Goal: Check status: Check status

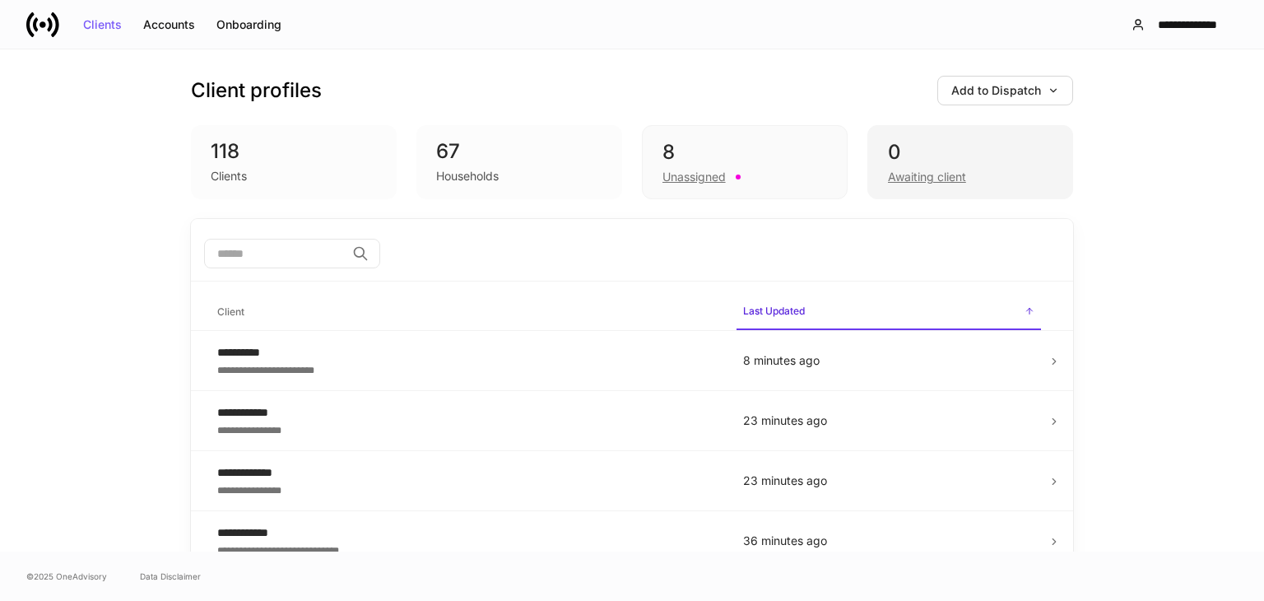
click at [978, 167] on div "Awaiting client" at bounding box center [970, 175] width 165 height 20
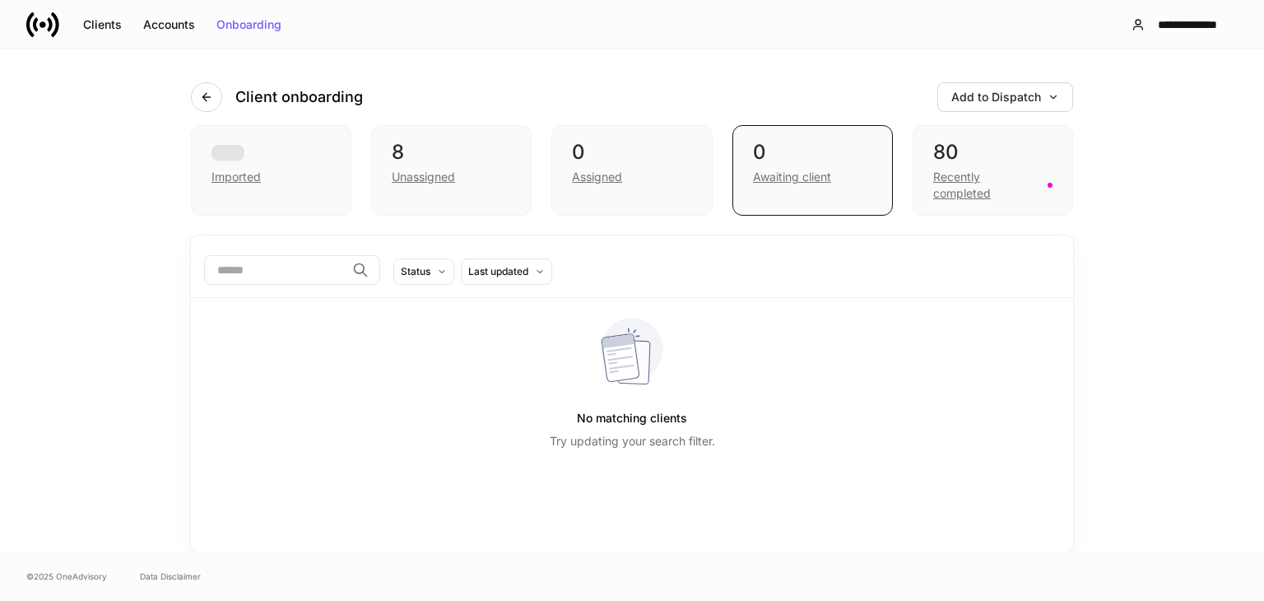
click at [978, 167] on div "Recently completed" at bounding box center [992, 183] width 119 height 36
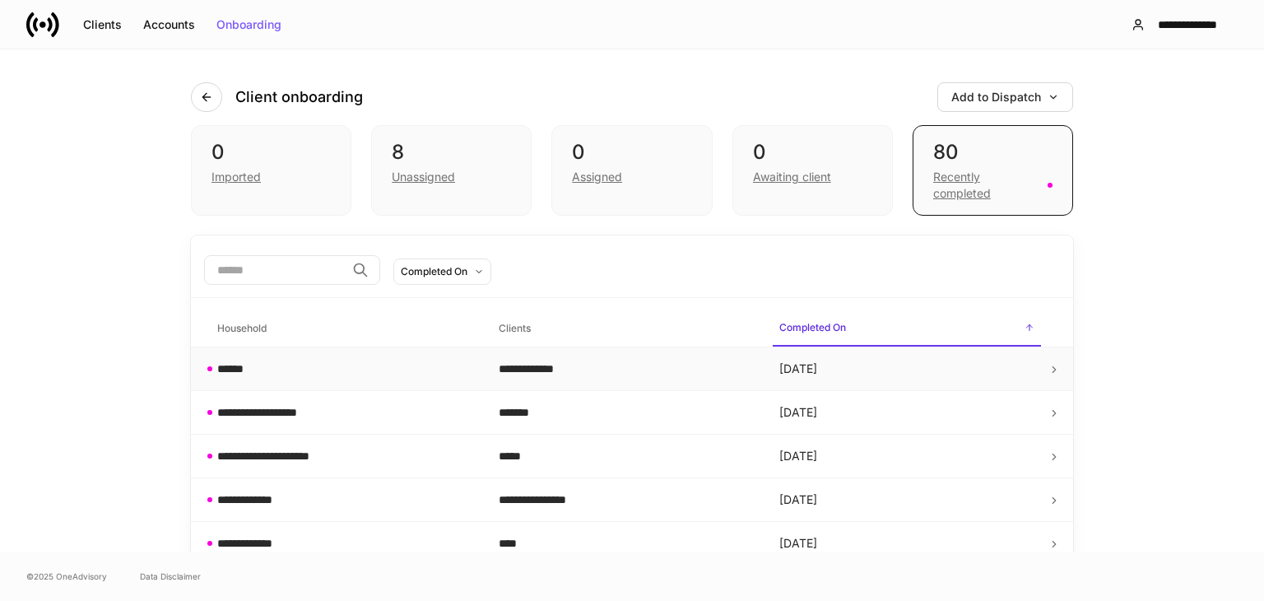
click at [293, 362] on div "******" at bounding box center [344, 368] width 255 height 16
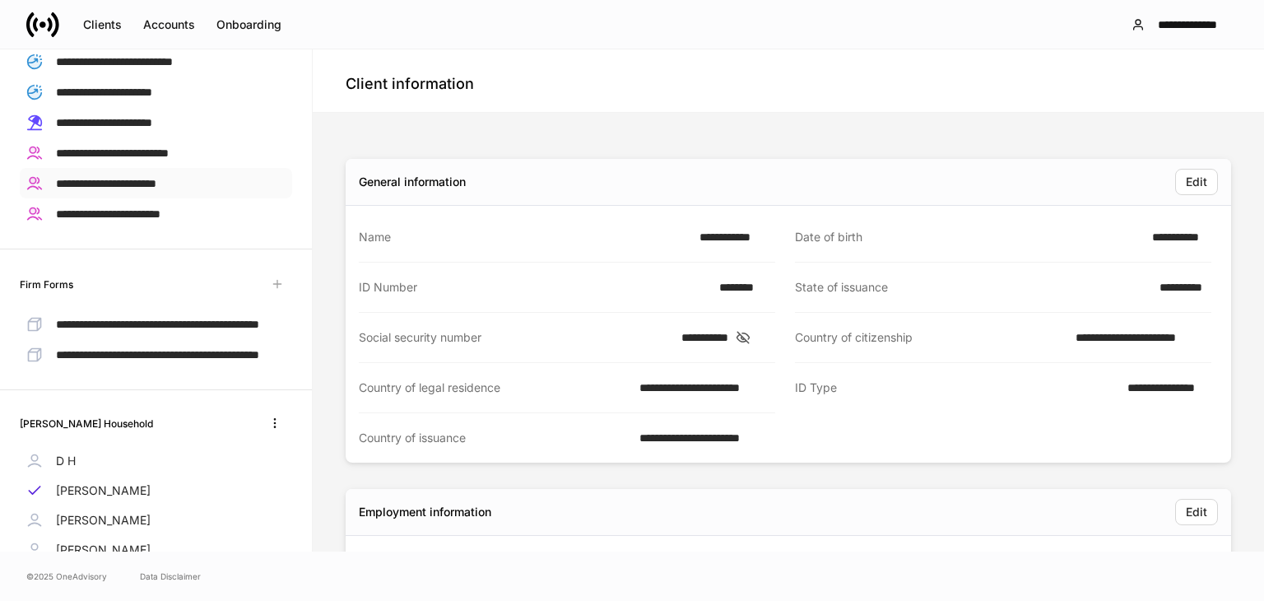
scroll to position [554, 0]
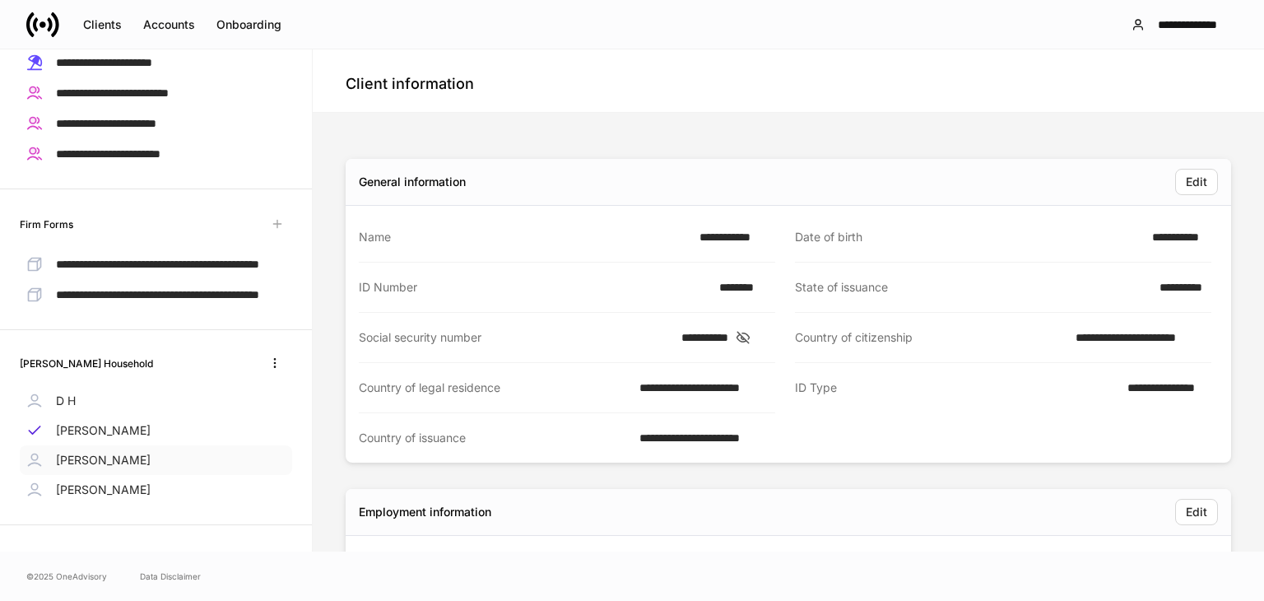
click at [92, 460] on p "[PERSON_NAME]" at bounding box center [103, 460] width 95 height 16
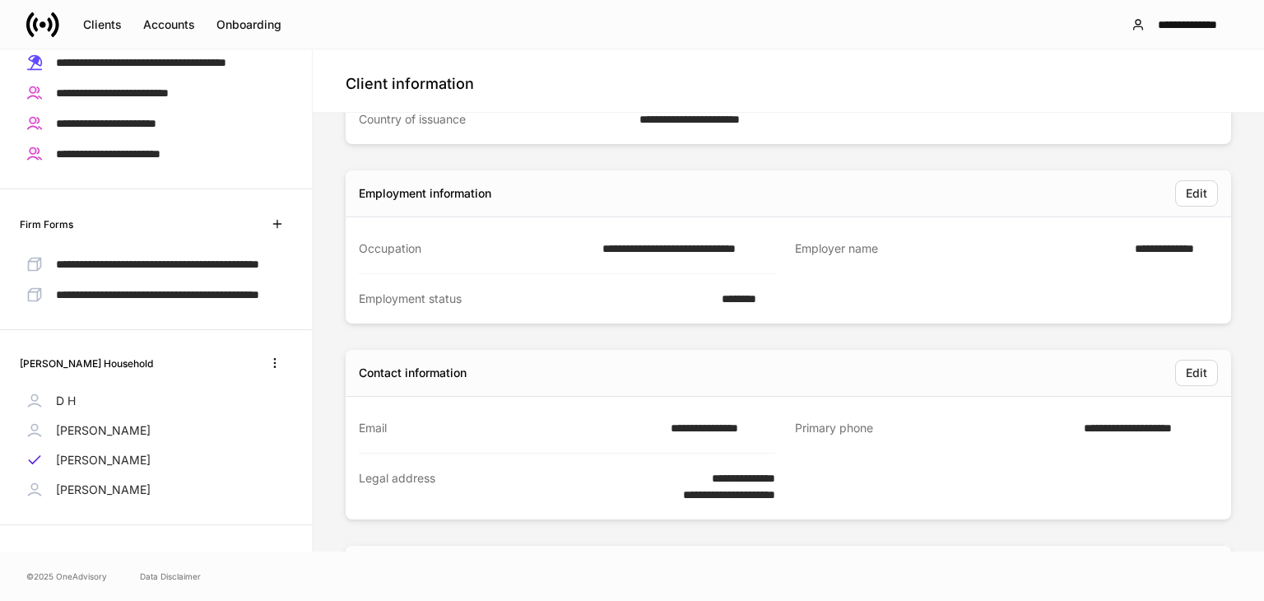
scroll to position [412, 0]
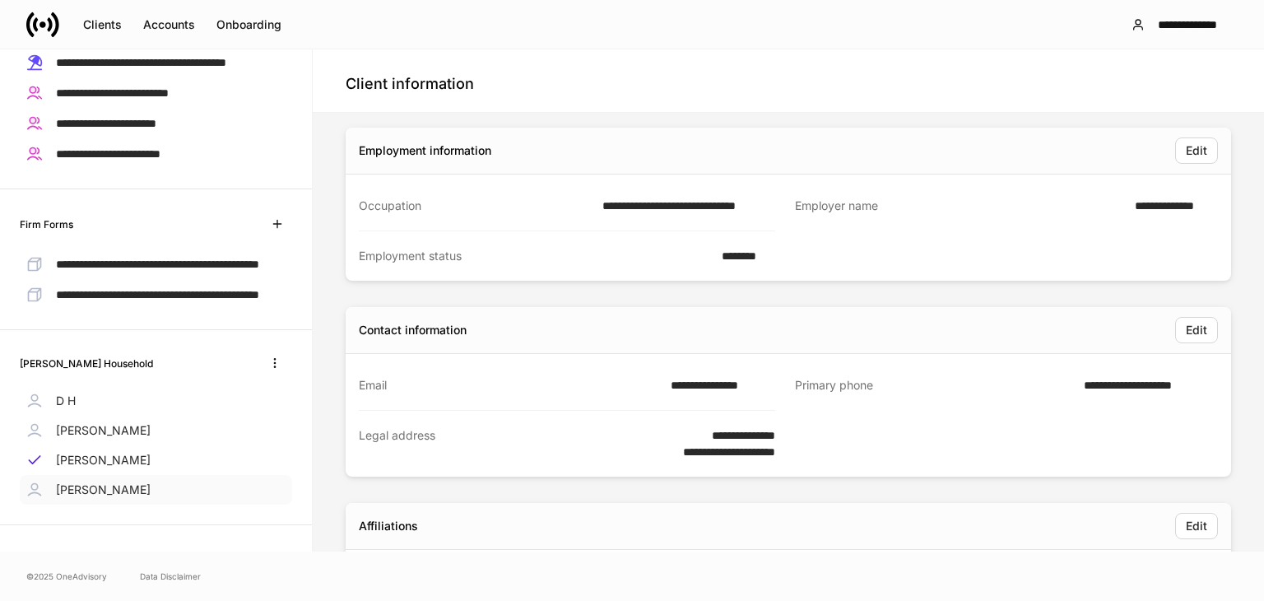
click at [96, 492] on p "[PERSON_NAME]" at bounding box center [103, 489] width 95 height 16
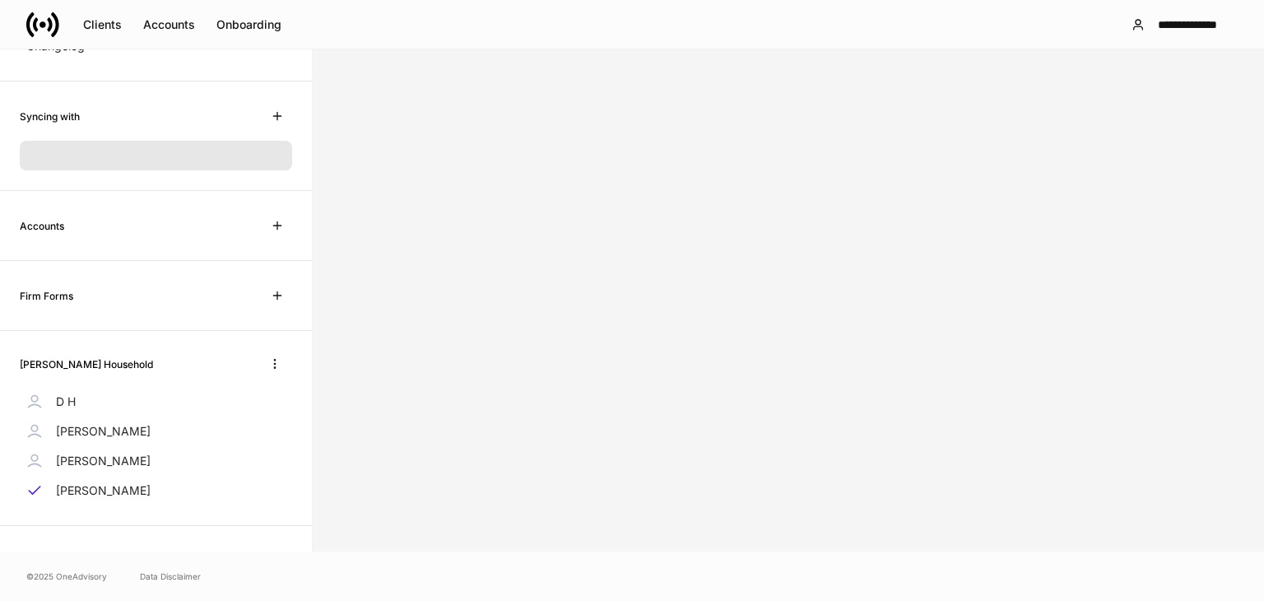
scroll to position [249, 0]
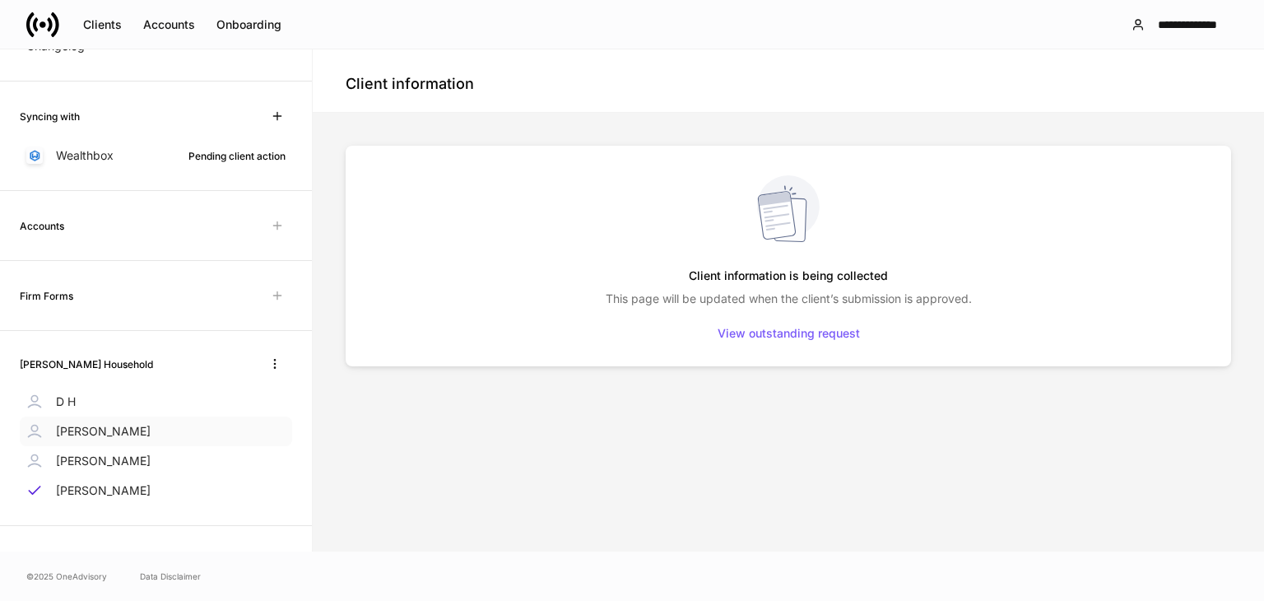
click at [70, 436] on p "[PERSON_NAME]" at bounding box center [103, 431] width 95 height 16
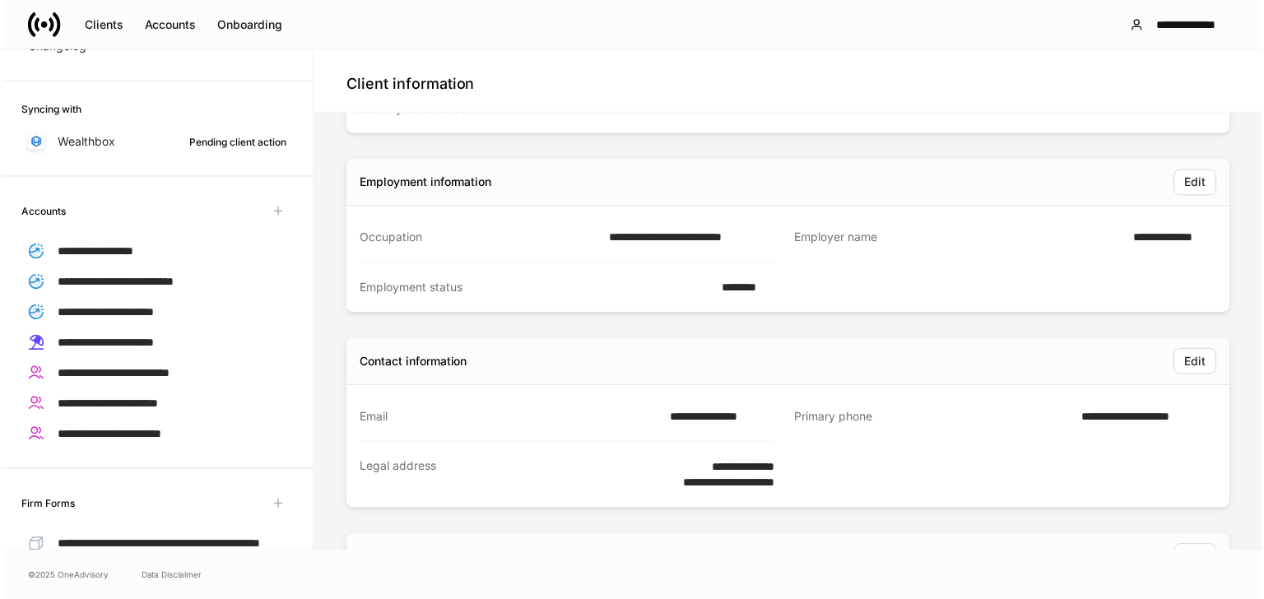
scroll to position [412, 0]
